Goal: Transaction & Acquisition: Purchase product/service

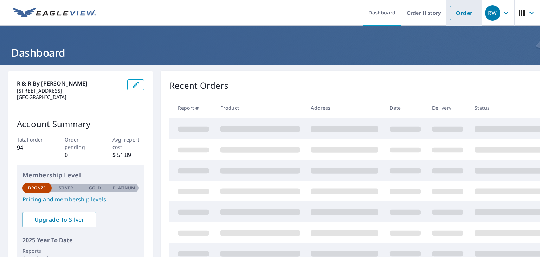
click at [456, 14] on link "Order" at bounding box center [464, 13] width 28 height 15
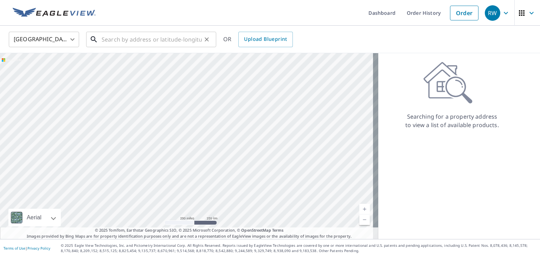
click at [167, 40] on input "text" at bounding box center [152, 40] width 100 height 20
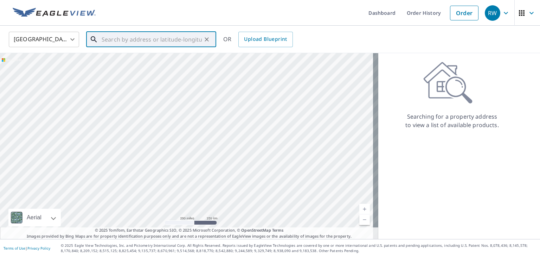
click at [167, 40] on input "text" at bounding box center [152, 40] width 100 height 20
paste input "[STREET_ADDRESS]"
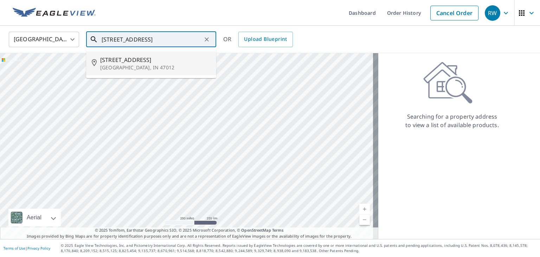
click at [142, 65] on p "[GEOGRAPHIC_DATA], IN 47012" at bounding box center [155, 67] width 110 height 7
type input "[STREET_ADDRESS]"
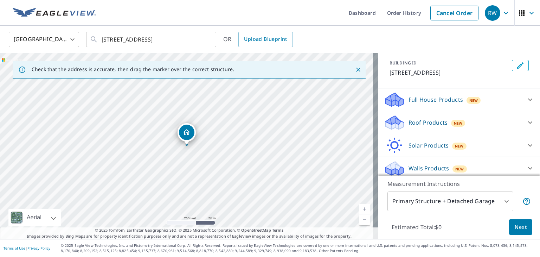
scroll to position [42, 0]
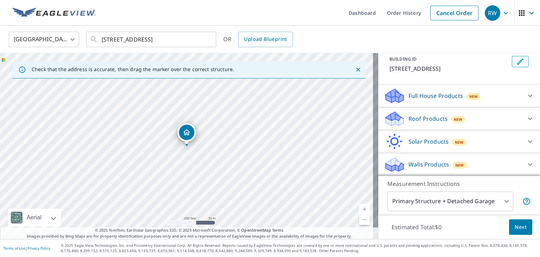
click at [435, 123] on div "Roof Products New" at bounding box center [453, 118] width 138 height 17
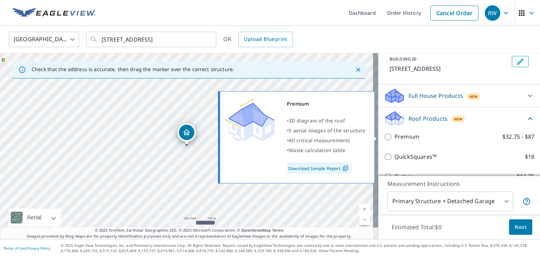
click at [438, 134] on label "Premium $32.75 - $87" at bounding box center [465, 136] width 140 height 9
click at [395, 134] on input "Premium $32.75 - $87" at bounding box center [389, 137] width 11 height 8
checkbox input "true"
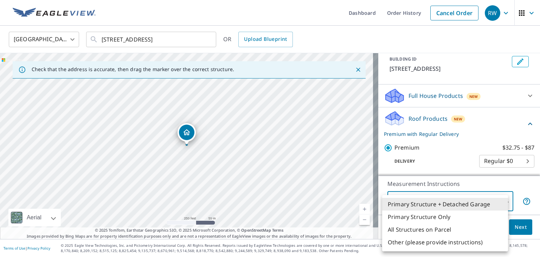
click at [445, 199] on body "RW RW Dashboard Order History Cancel Order RW [GEOGRAPHIC_DATA] [GEOGRAPHIC_DAT…" at bounding box center [270, 128] width 540 height 257
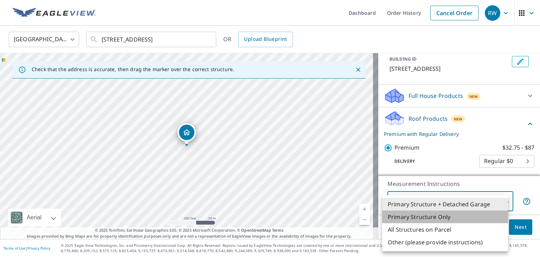
click at [443, 216] on li "Primary Structure Only" at bounding box center [445, 216] width 126 height 13
type input "2"
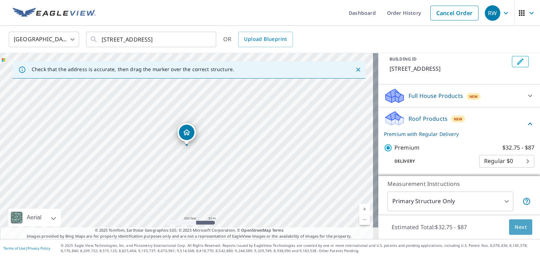
click at [518, 229] on span "Next" at bounding box center [521, 227] width 12 height 9
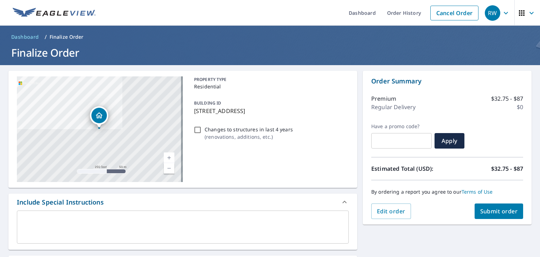
scroll to position [129, 0]
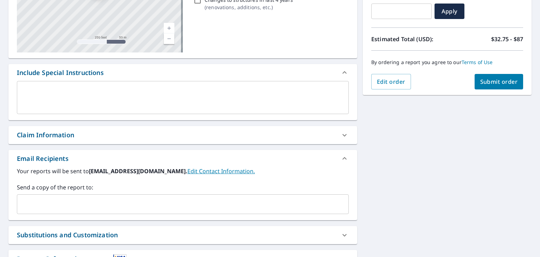
click at [197, 204] on input "text" at bounding box center [177, 203] width 315 height 13
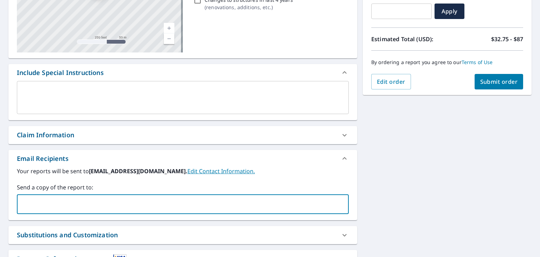
type input "[PERSON_NAME][EMAIL_ADDRESS][DOMAIN_NAME]"
click at [481, 84] on span "Submit order" at bounding box center [500, 82] width 38 height 8
checkbox input "true"
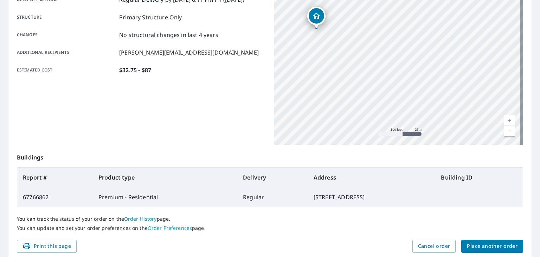
drag, startPoint x: 241, startPoint y: 94, endPoint x: 235, endPoint y: 138, distance: 44.7
click at [235, 138] on div "Product type Premium - Residential Delivery method Regular Delivery by [DATE] 6…" at bounding box center [141, 57] width 249 height 176
